Goal: Task Accomplishment & Management: Complete application form

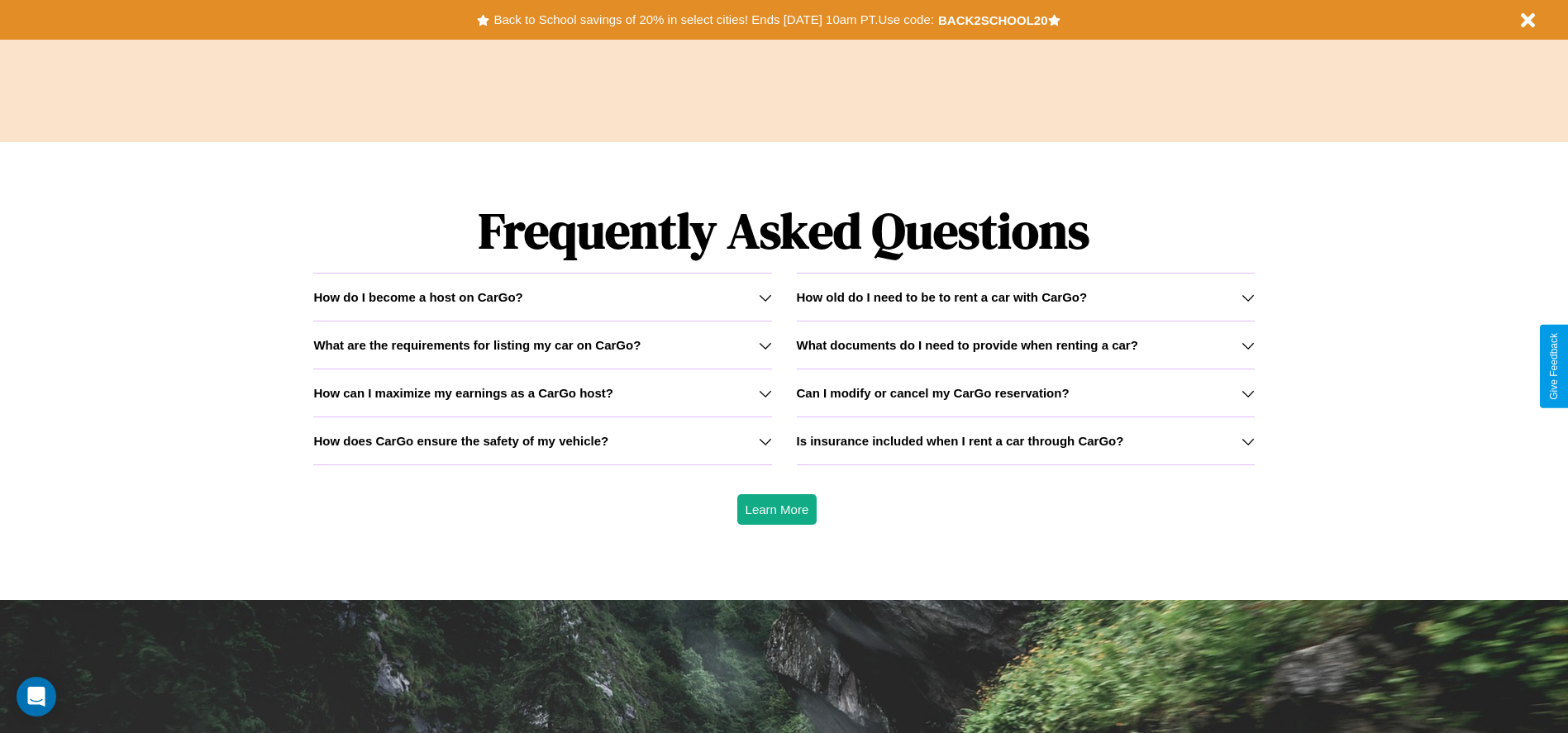
scroll to position [2370, 0]
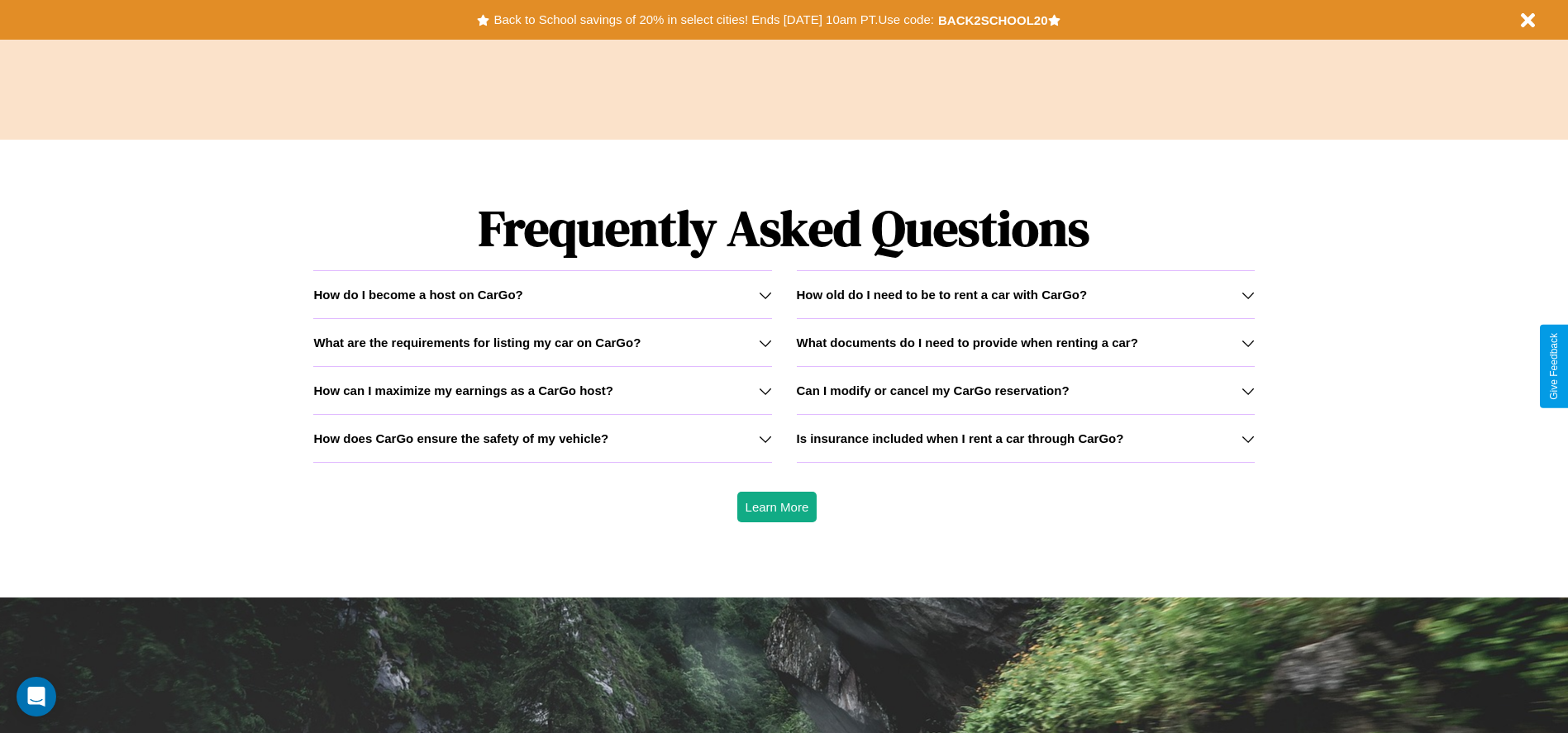
click at [542, 390] on h3 "How can I maximize my earnings as a CarGo host?" at bounding box center [463, 390] width 300 height 14
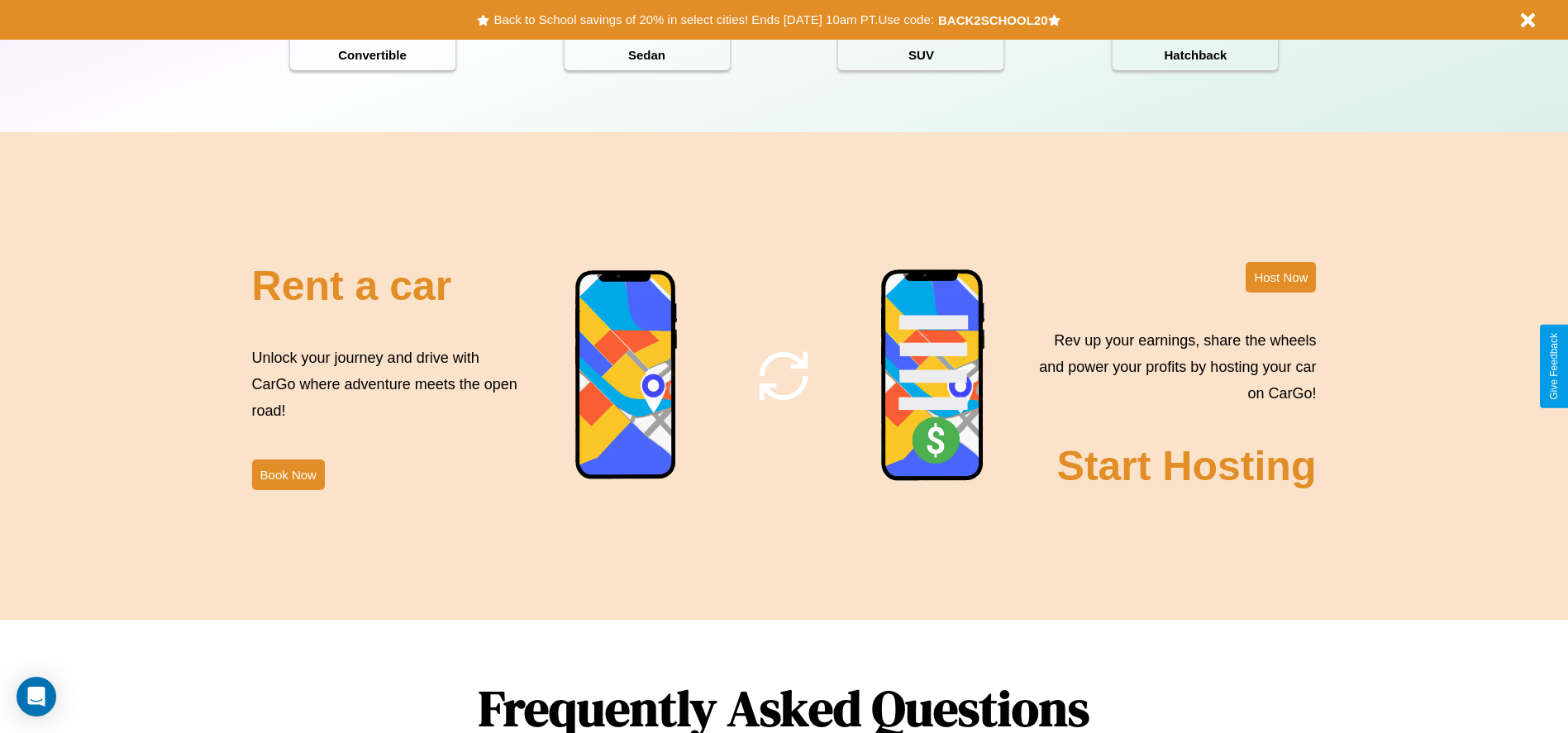
scroll to position [0, 0]
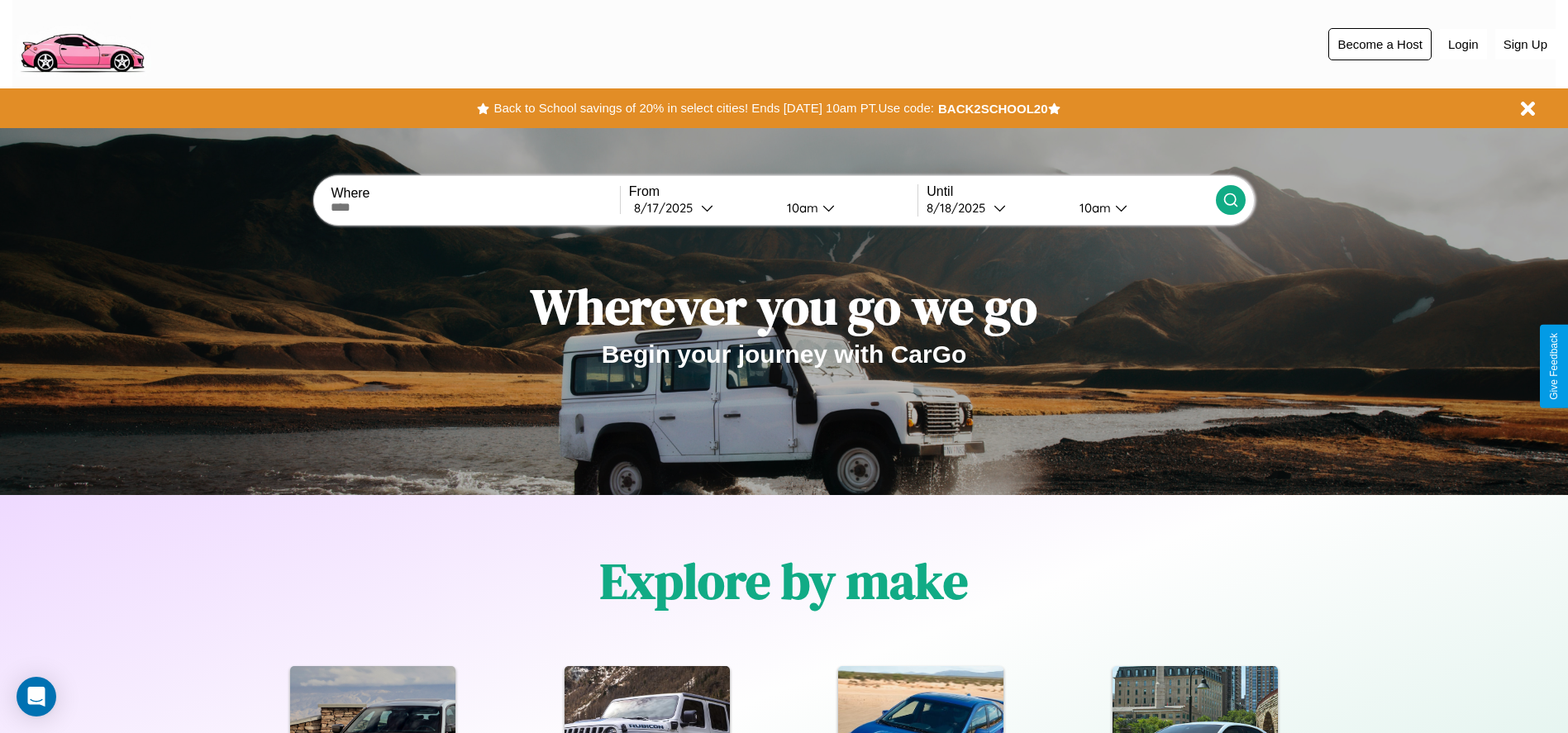
click at [1380, 44] on button "Become a Host" at bounding box center [1380, 44] width 103 height 32
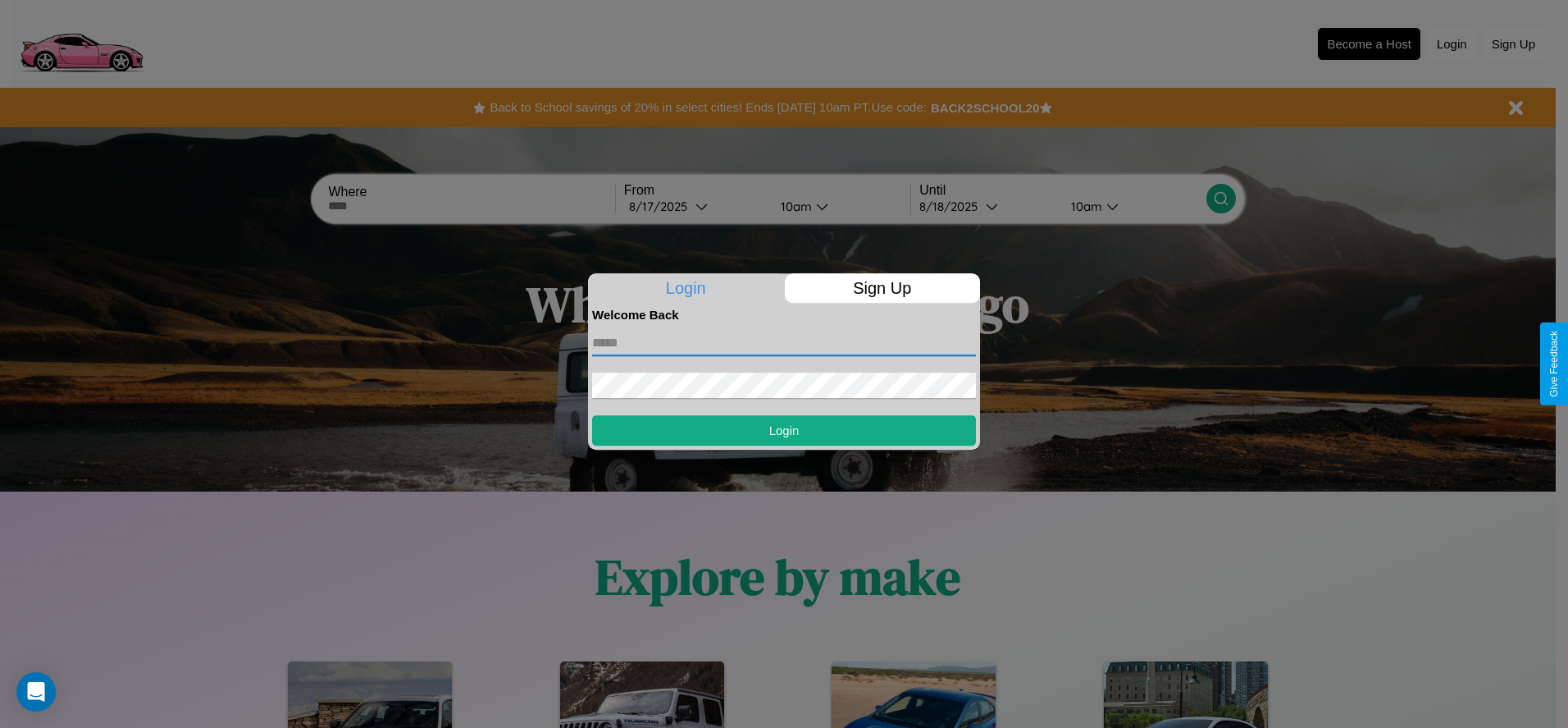
click at [784, 342] on input "text" at bounding box center [784, 342] width 384 height 26
type input "**********"
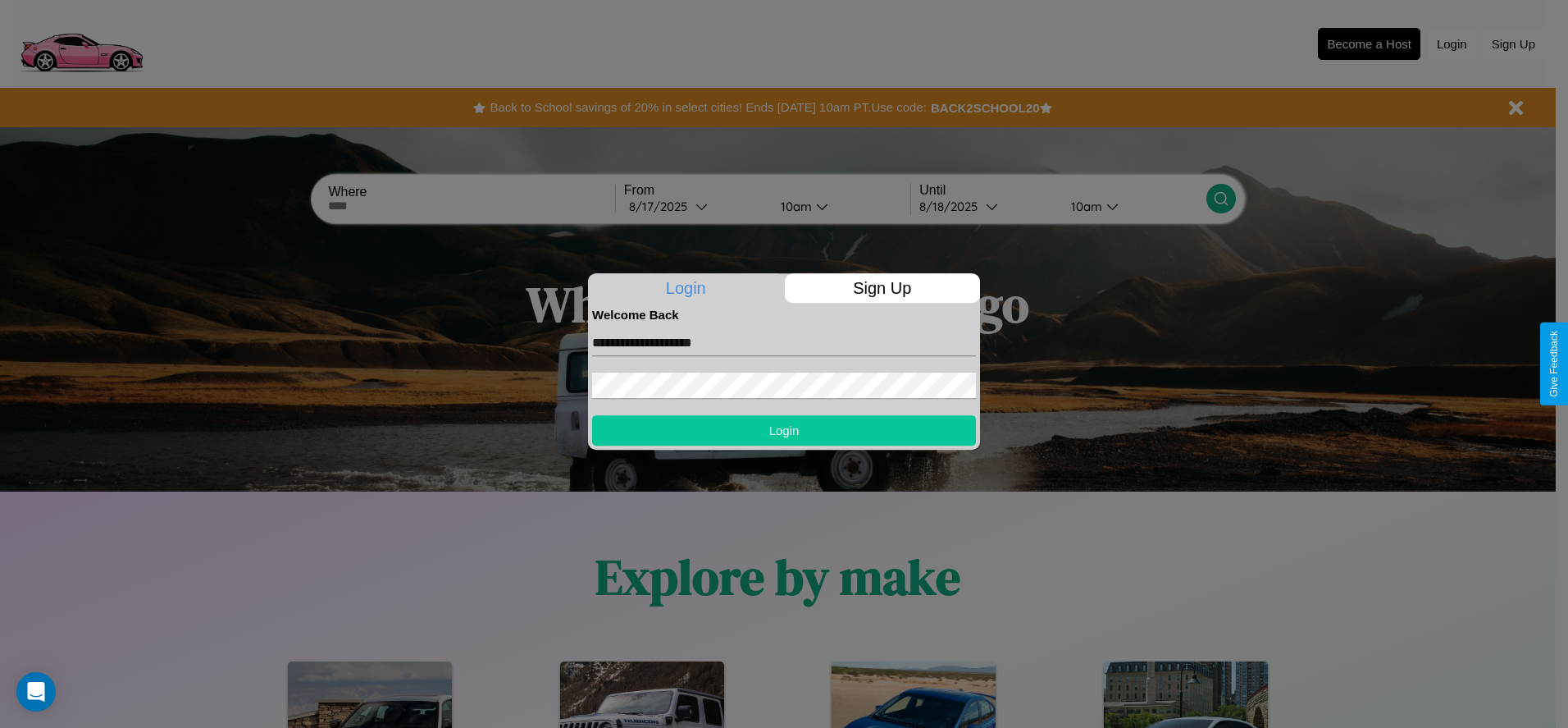
click at [784, 429] on button "Login" at bounding box center [784, 430] width 384 height 30
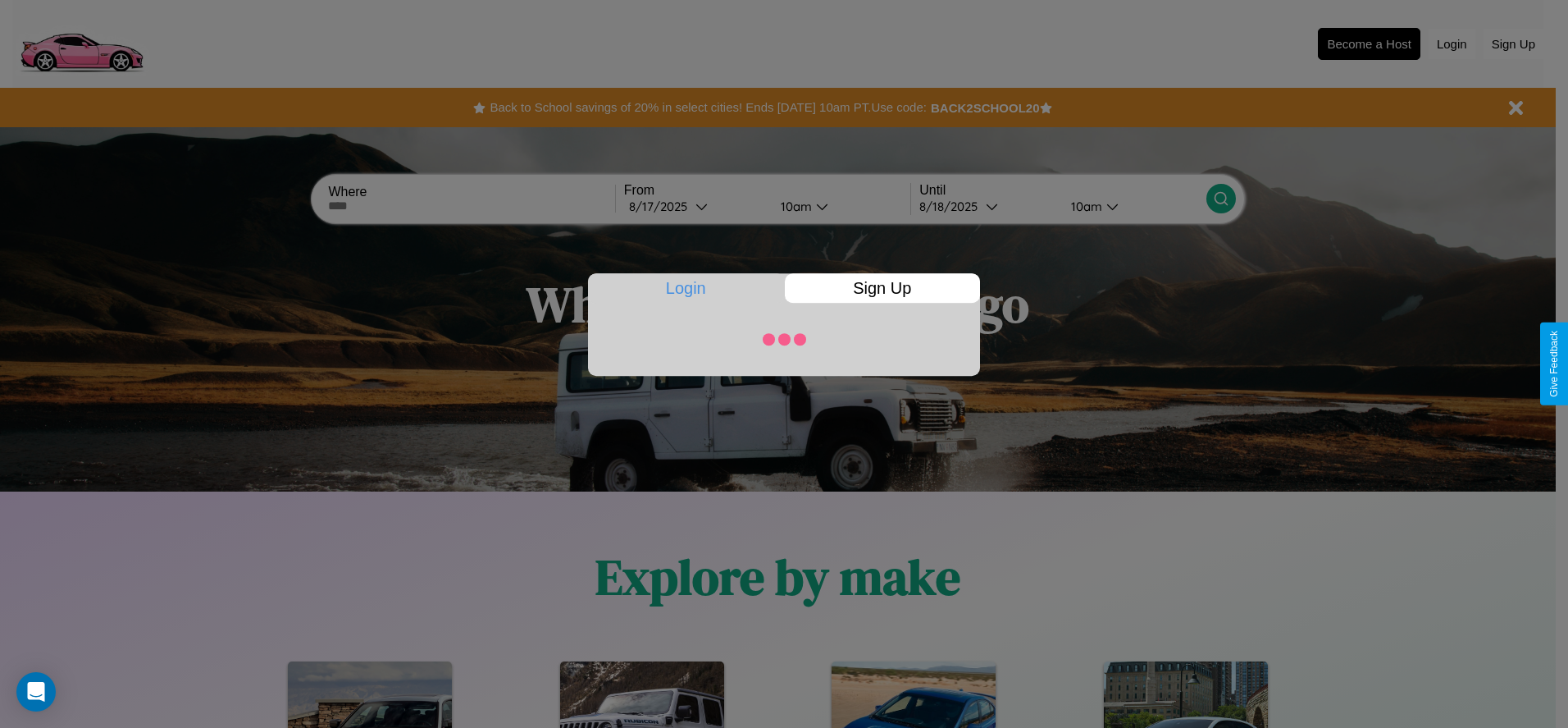
click at [1369, 44] on div at bounding box center [784, 364] width 1568 height 728
click at [882, 288] on p "Sign Up" at bounding box center [883, 288] width 196 height 29
